Goal: Check status

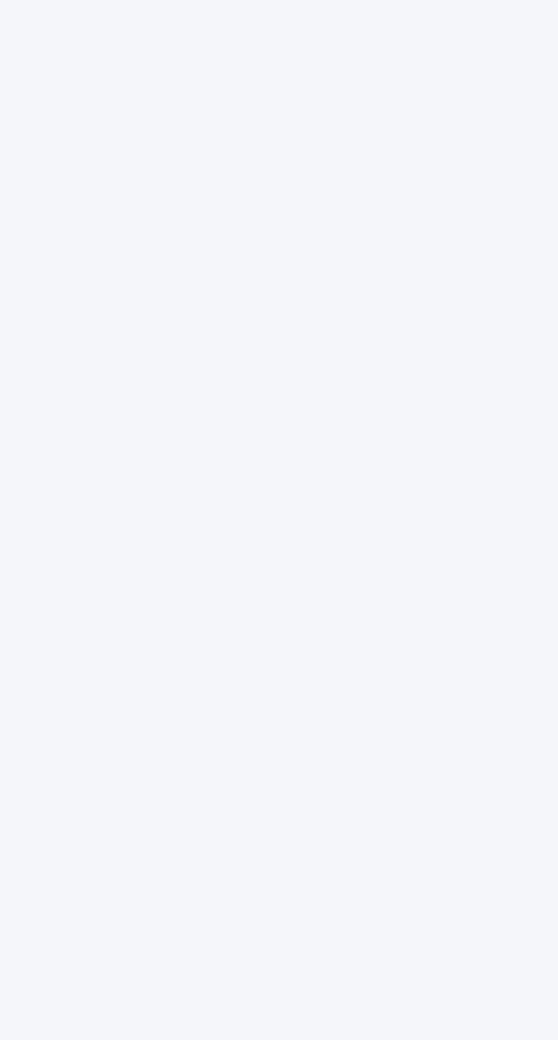
scroll to position [36, 0]
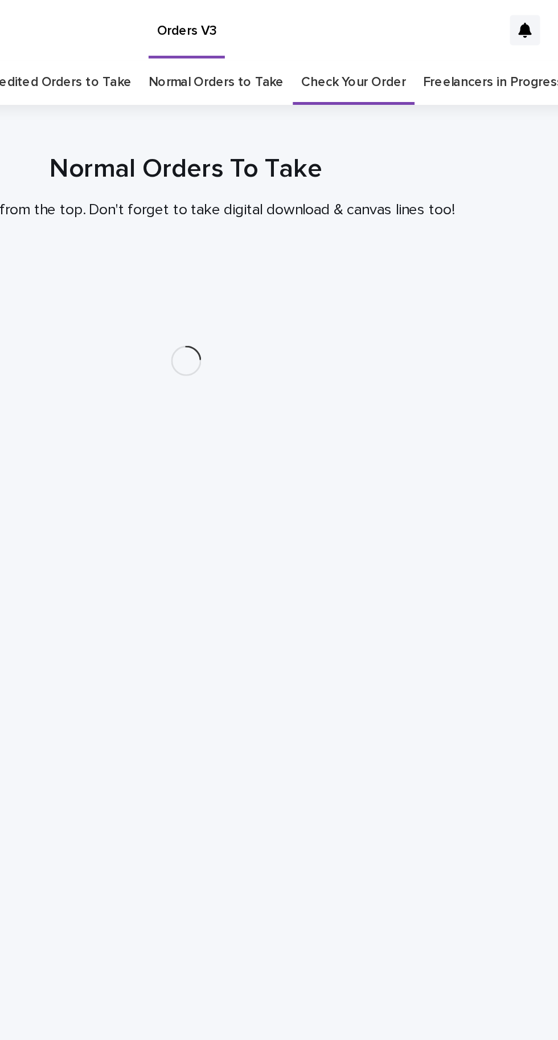
click at [475, 36] on link "Freelancers in Progress" at bounding box center [464, 49] width 85 height 27
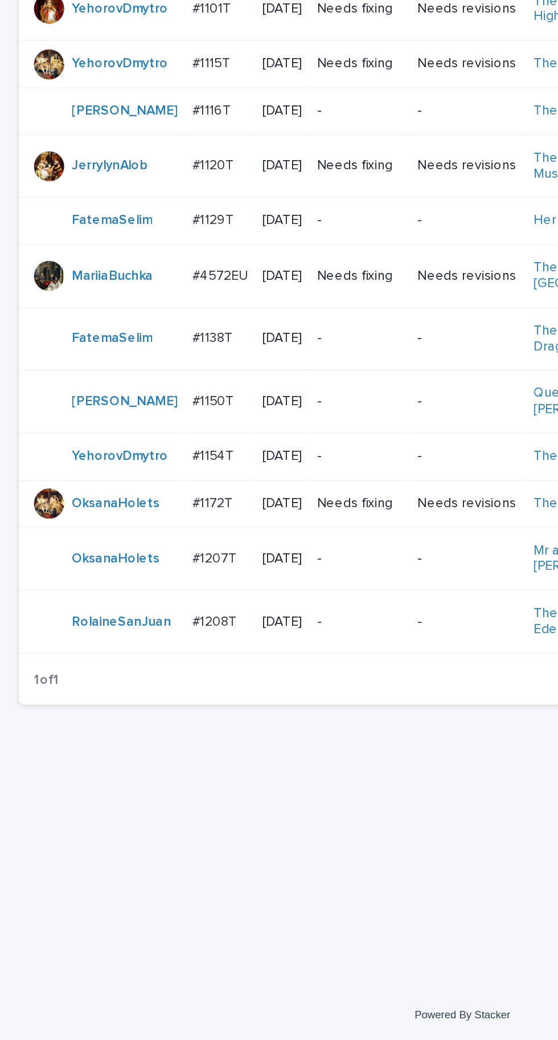
click at [130, 729] on td "#1207T #1207T" at bounding box center [133, 748] width 42 height 38
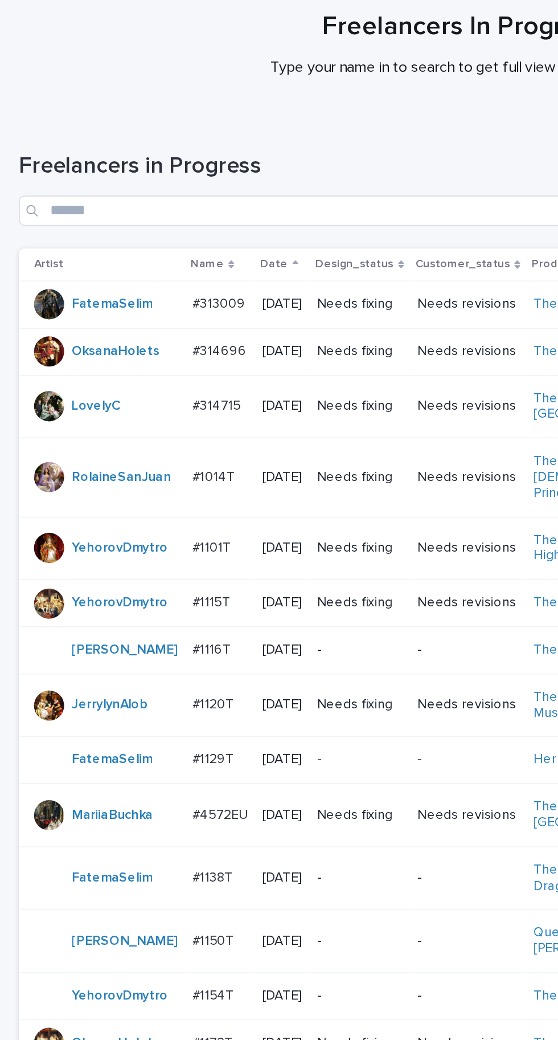
click at [133, 741] on p "#1207T" at bounding box center [130, 747] width 29 height 12
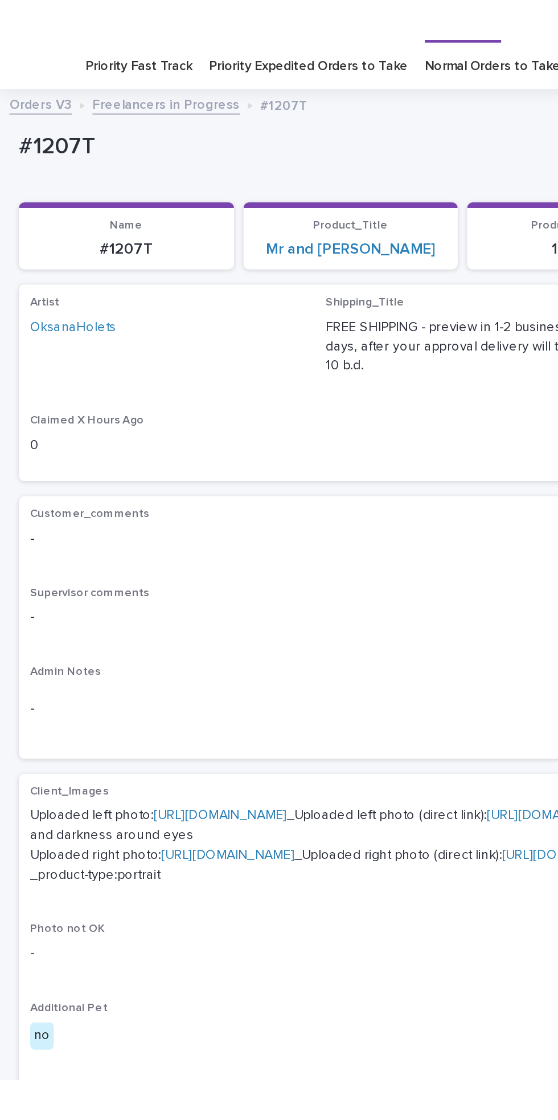
scroll to position [48, 0]
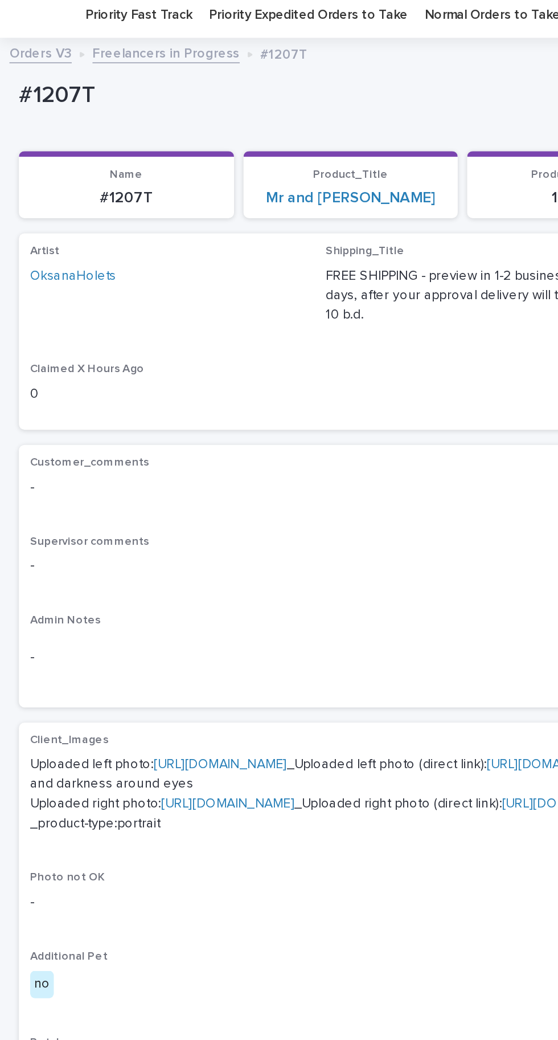
click at [122, 464] on link "[URL][DOMAIN_NAME]" at bounding box center [133, 468] width 80 height 8
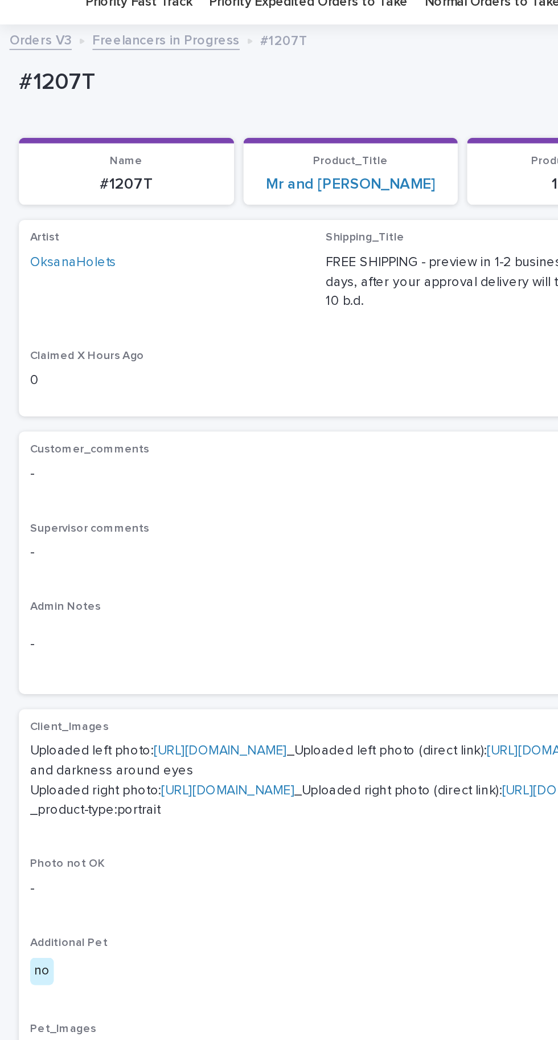
scroll to position [0, 0]
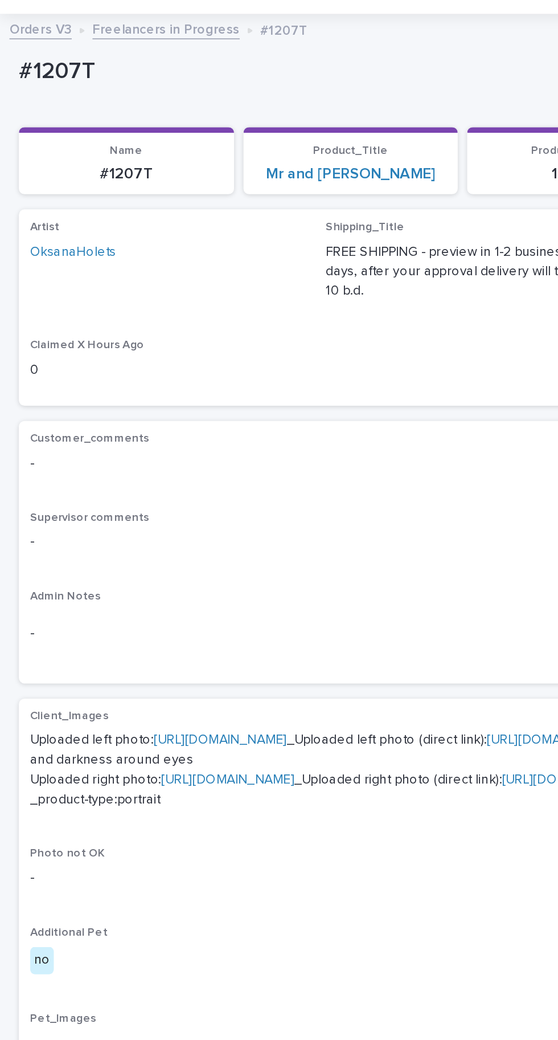
click at [169, 529] on link "[URL][DOMAIN_NAME]" at bounding box center [137, 525] width 80 height 8
click at [173, 505] on link "[URL][DOMAIN_NAME]" at bounding box center [133, 501] width 80 height 8
